Goal: Task Accomplishment & Management: Manage account settings

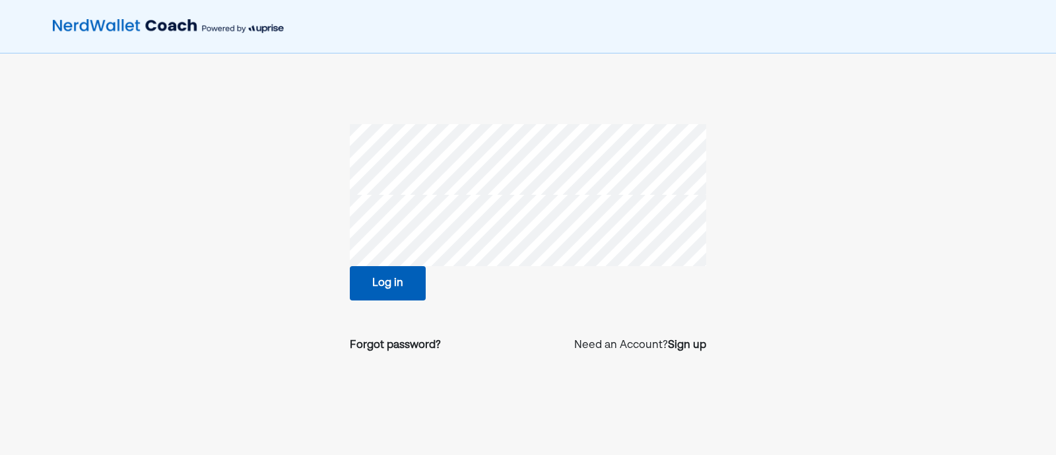
click at [410, 284] on button "Log in" at bounding box center [388, 283] width 76 height 34
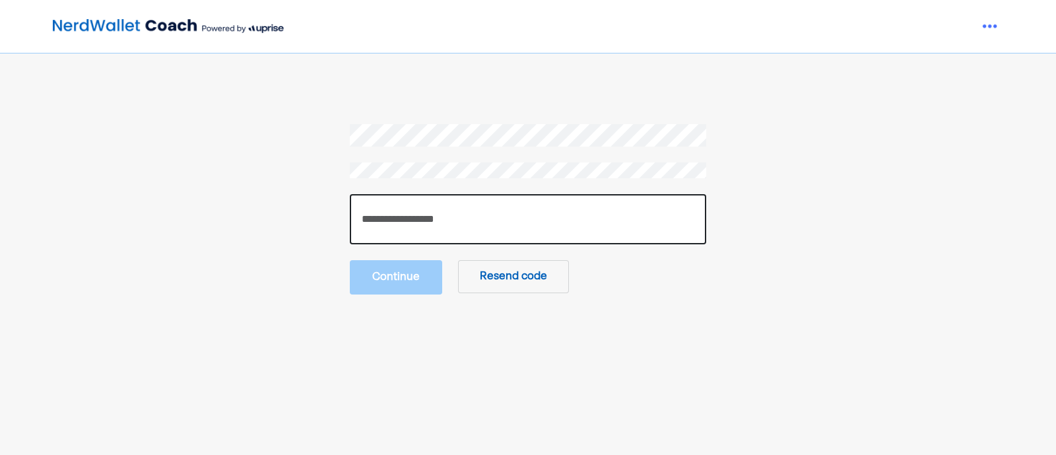
click at [409, 216] on input "number" at bounding box center [528, 219] width 357 height 50
paste input "******"
type input "******"
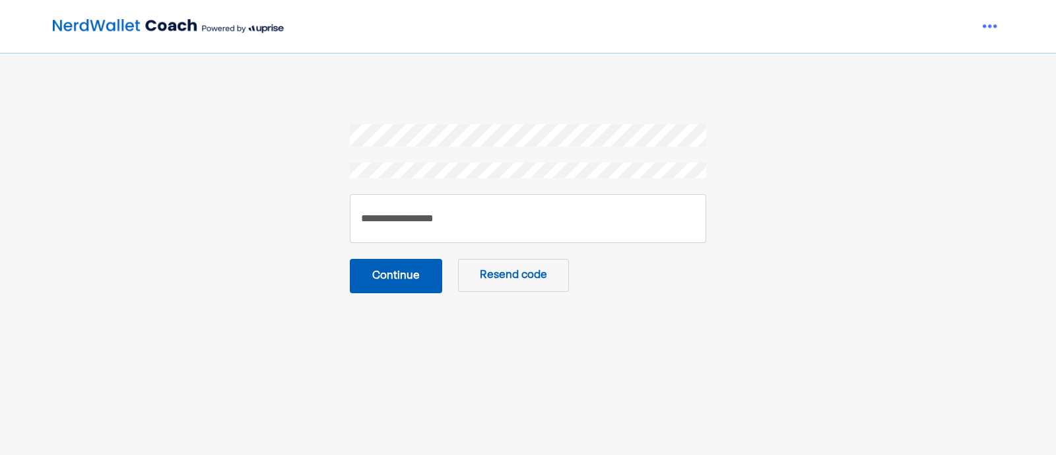
click at [386, 279] on button "Continue" at bounding box center [396, 276] width 92 height 34
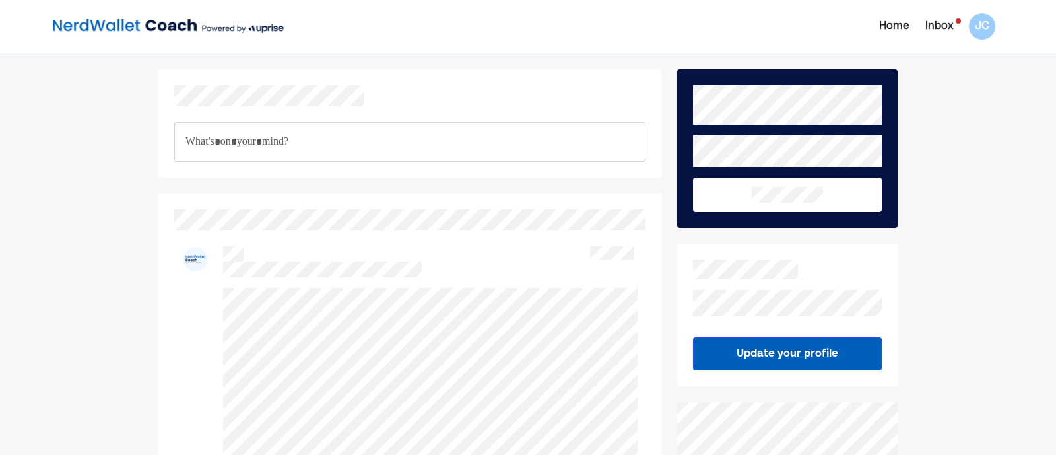
click at [916, 127] on div "Home Inbox JC JC NEW Update your profile Safe, encrypted, secure. Uprise Terms …" at bounding box center [528, 407] width 1056 height 815
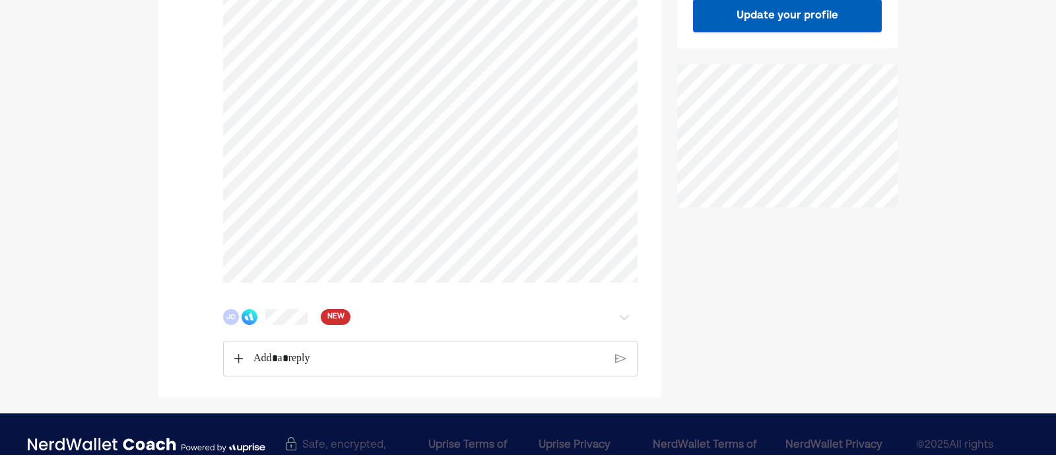
scroll to position [385, 0]
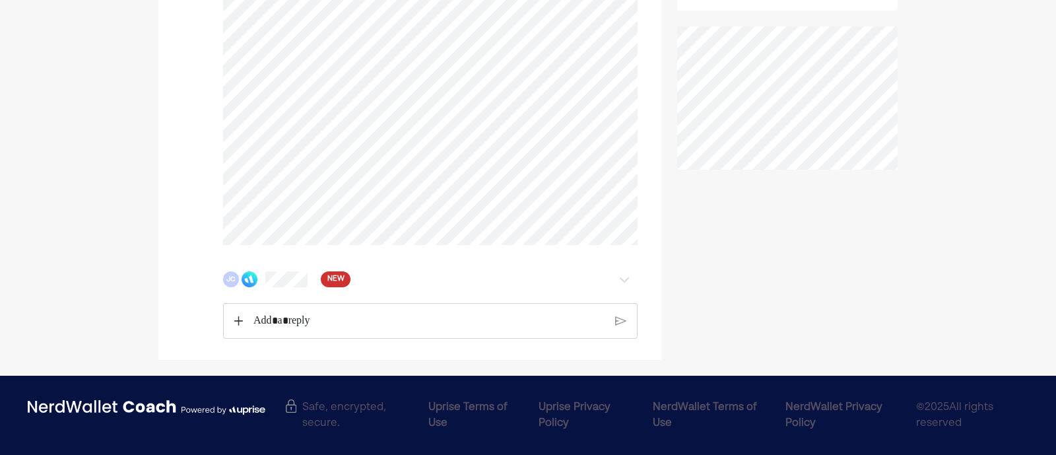
click at [633, 275] on div at bounding box center [624, 279] width 26 height 16
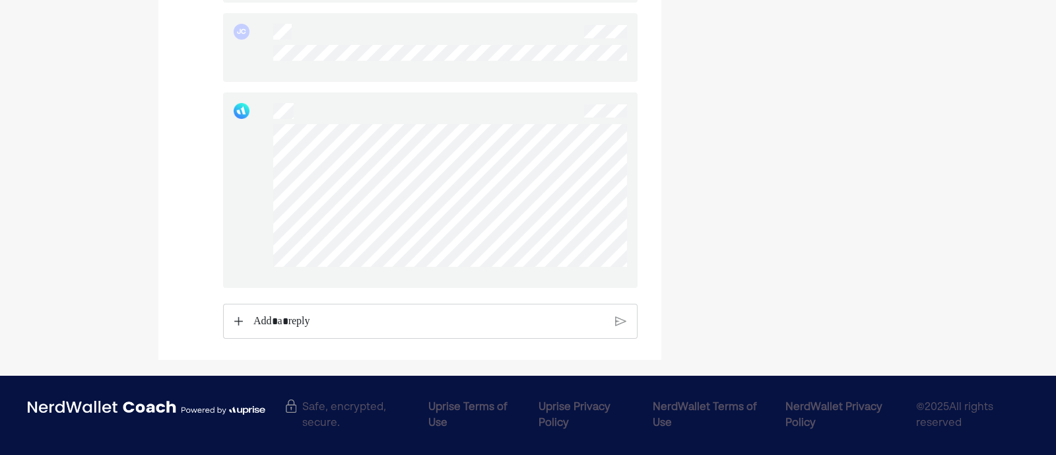
scroll to position [1070, 0]
click at [331, 317] on p "Rich Text Editor. Editing area: main" at bounding box center [430, 321] width 352 height 17
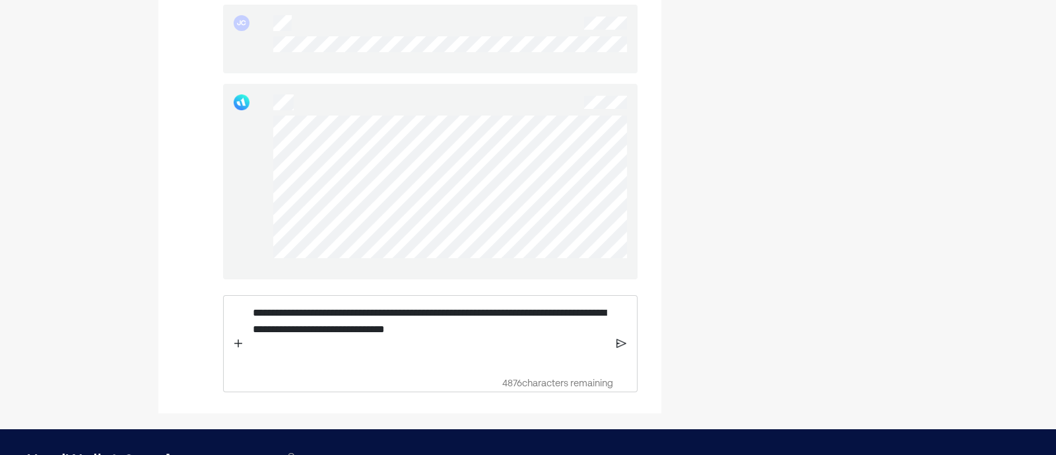
click at [623, 348] on img at bounding box center [622, 343] width 11 height 12
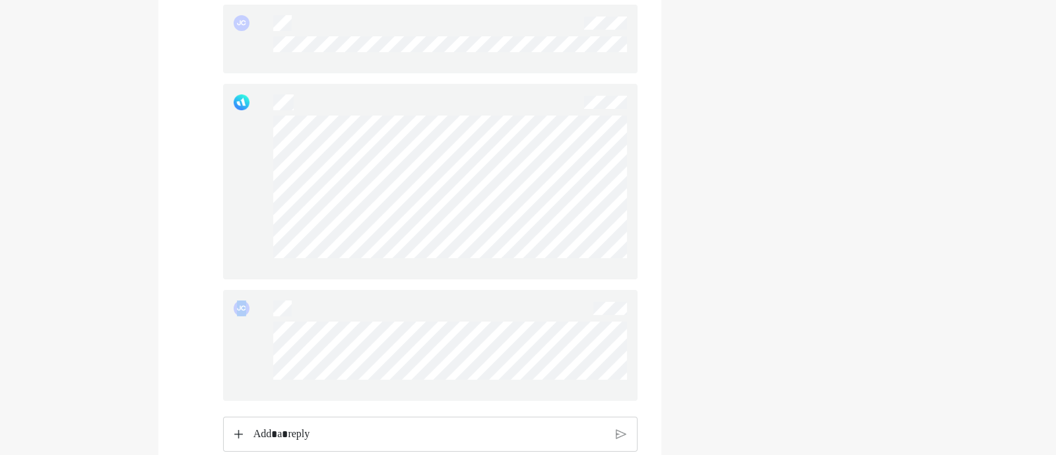
scroll to position [1059, 0]
